Goal: Task Accomplishment & Management: Manage account settings

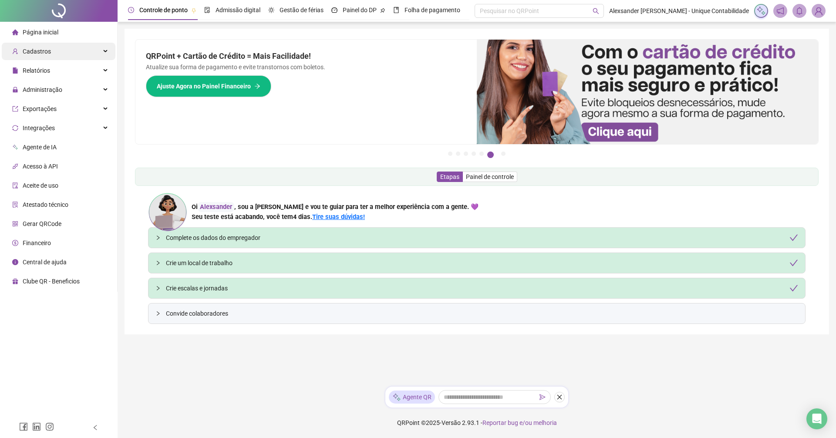
click at [44, 52] on span "Cadastros" at bounding box center [37, 51] width 28 height 7
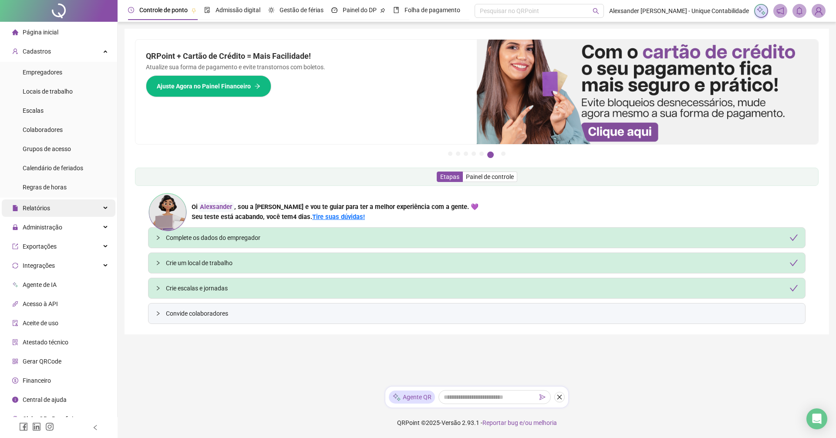
click at [61, 210] on div "Relatórios" at bounding box center [59, 207] width 114 height 17
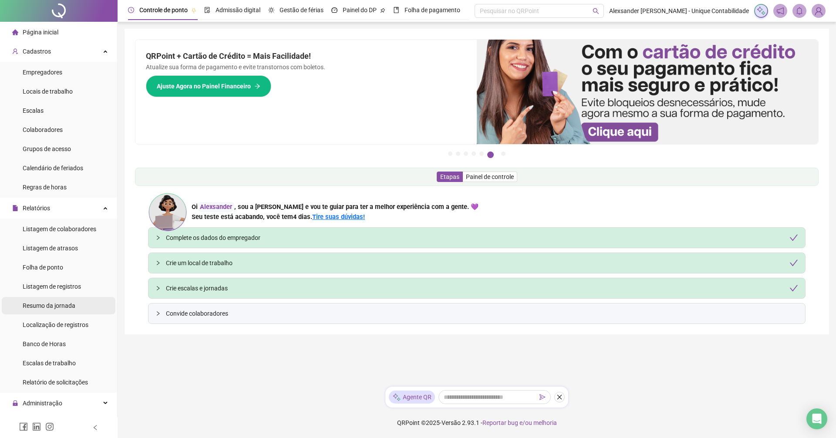
scroll to position [167, 0]
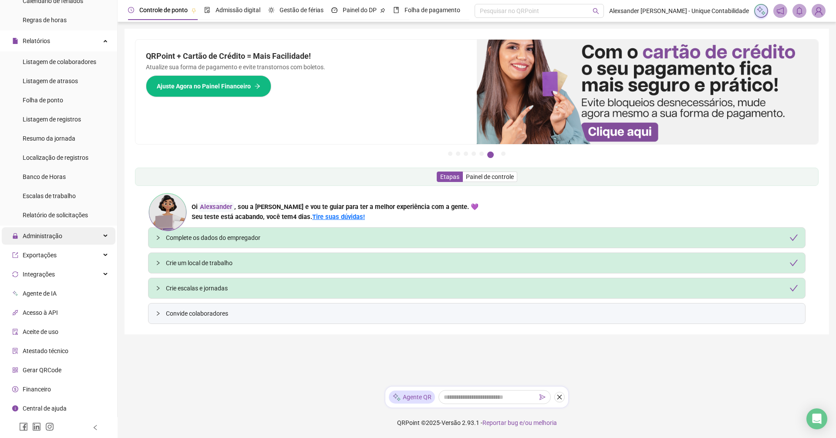
click at [43, 237] on span "Administração" at bounding box center [43, 236] width 40 height 7
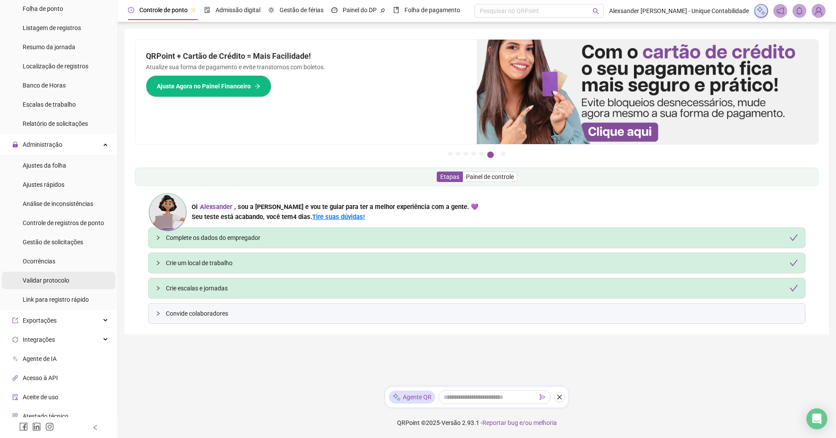
scroll to position [324, 0]
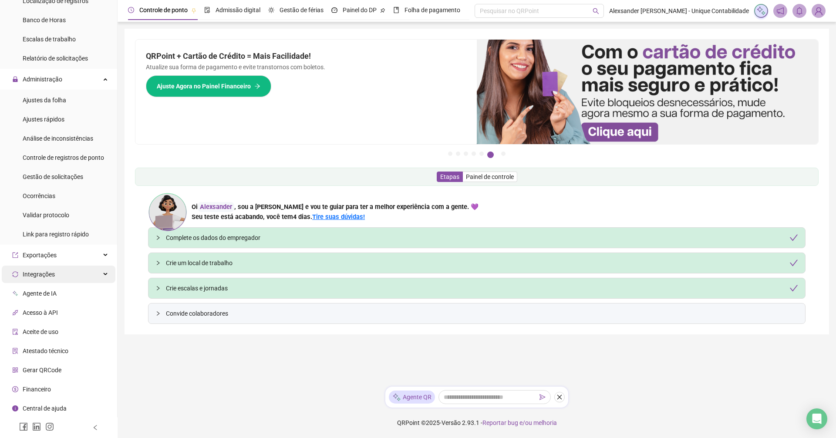
click at [56, 272] on div "Integrações" at bounding box center [59, 274] width 114 height 17
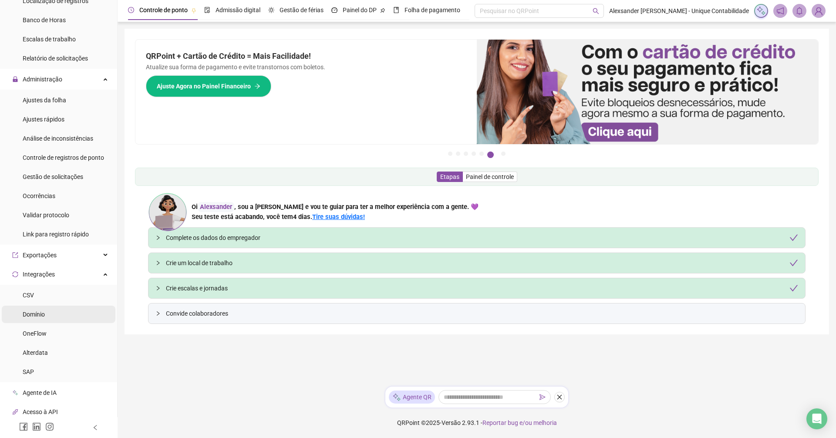
click at [37, 318] on div "Domínio" at bounding box center [34, 314] width 22 height 17
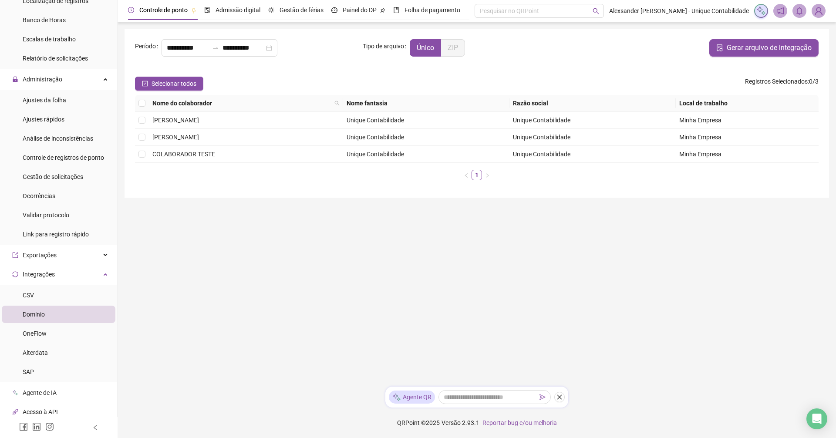
type input "**********"
